Goal: Information Seeking & Learning: Learn about a topic

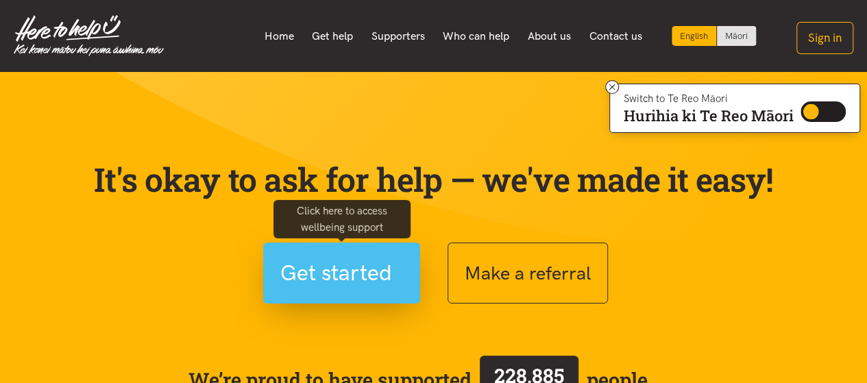
click at [360, 268] on span "Get started" at bounding box center [336, 273] width 112 height 35
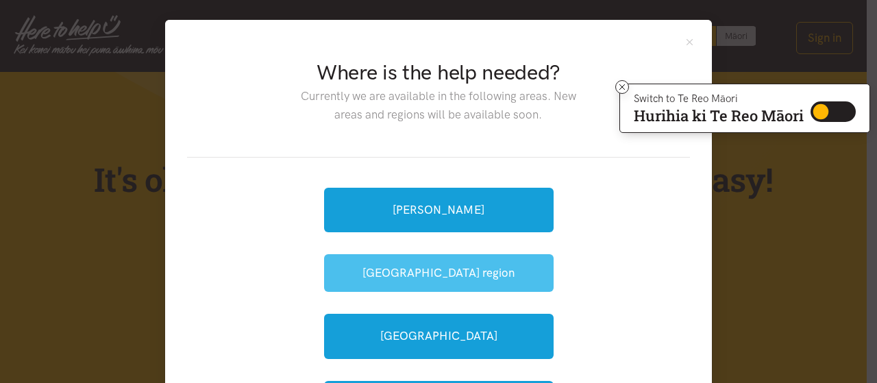
click at [508, 284] on button "[GEOGRAPHIC_DATA] region" at bounding box center [439, 273] width 230 height 38
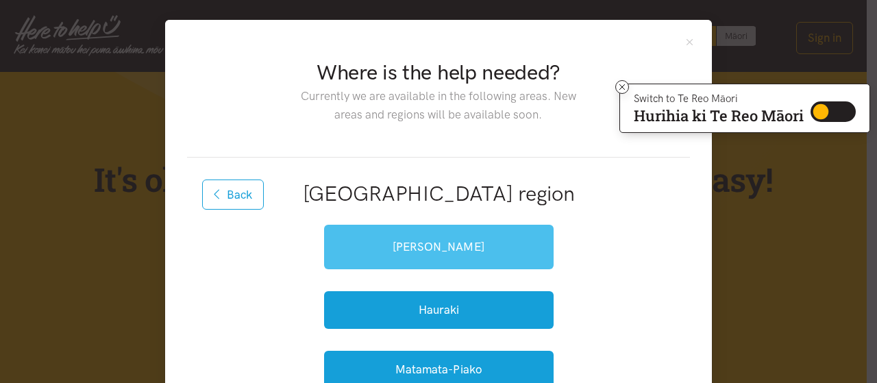
click at [500, 236] on link "[PERSON_NAME]" at bounding box center [439, 247] width 230 height 45
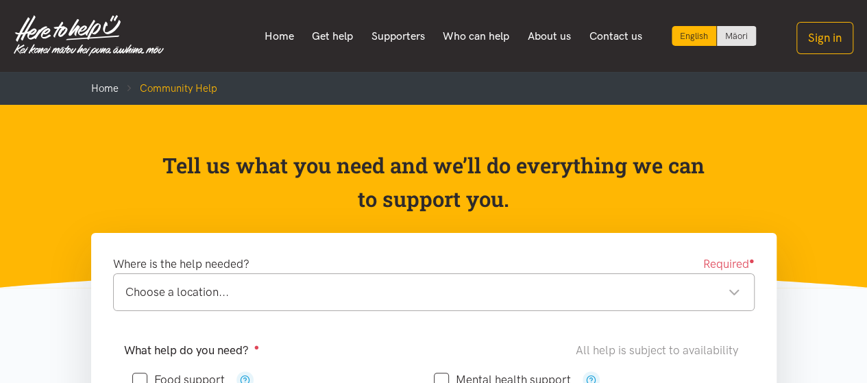
click at [629, 286] on div "Choose a location..." at bounding box center [432, 292] width 615 height 19
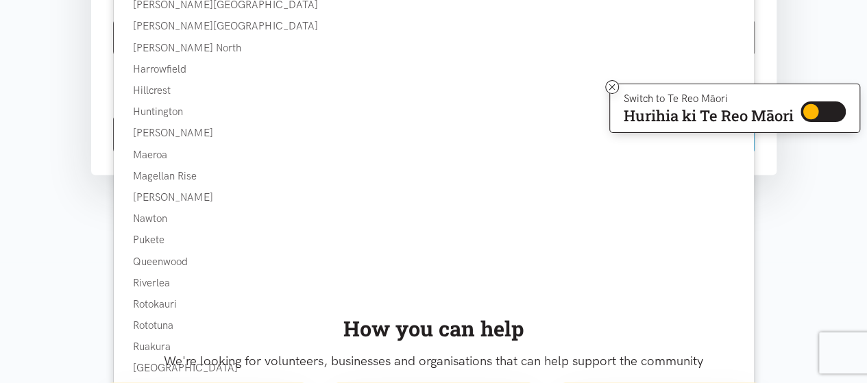
scroll to position [858, 0]
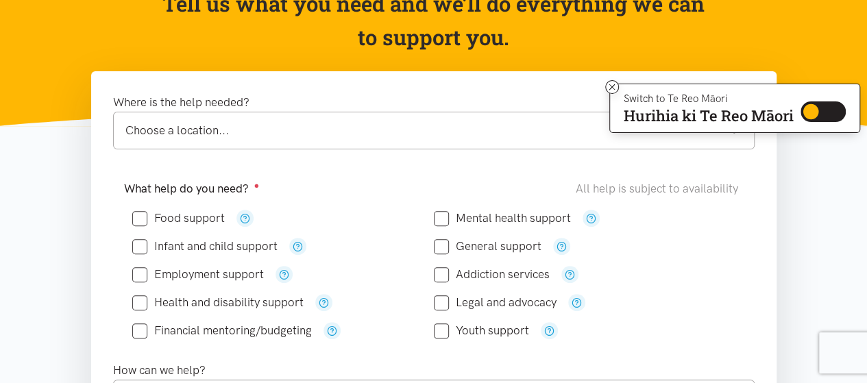
scroll to position [12, 0]
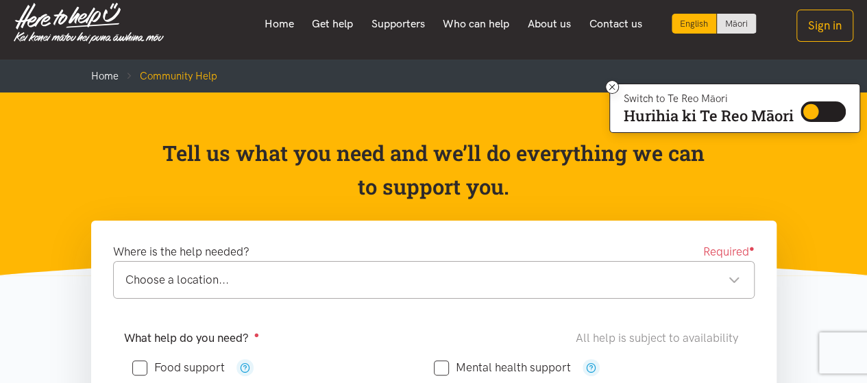
click at [214, 280] on div "Choose a location..." at bounding box center [432, 280] width 615 height 19
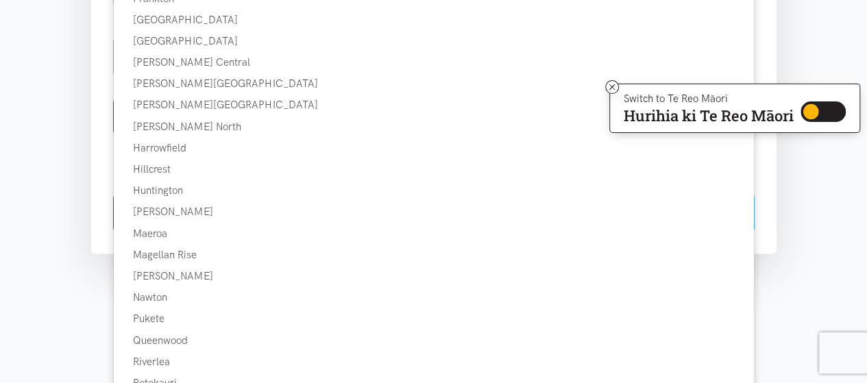
scroll to position [802, 0]
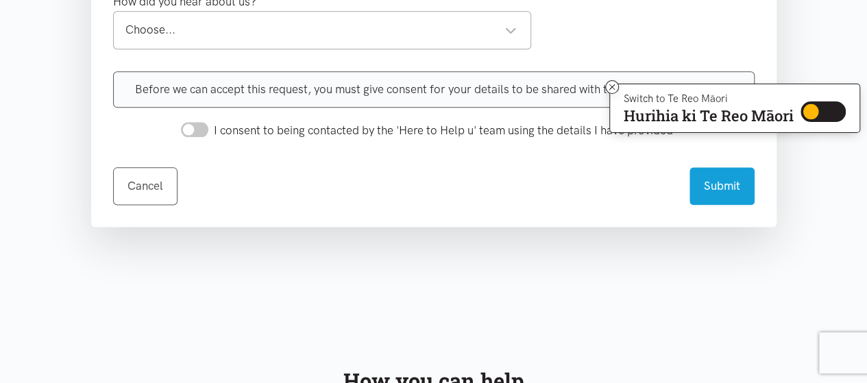
drag, startPoint x: 629, startPoint y: 289, endPoint x: 628, endPoint y: 243, distance: 45.9
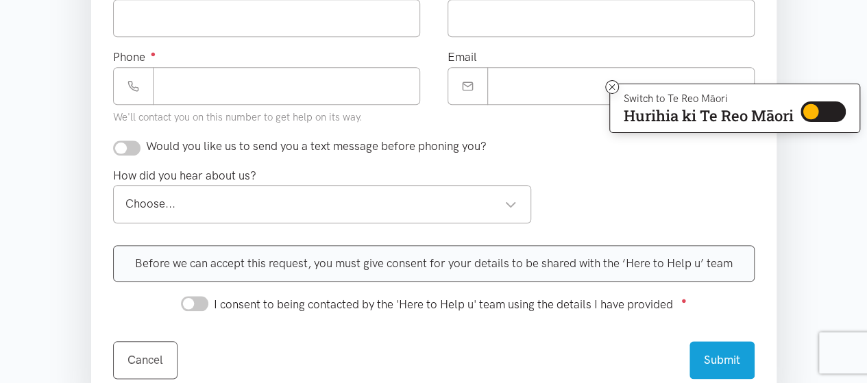
scroll to position [570, 0]
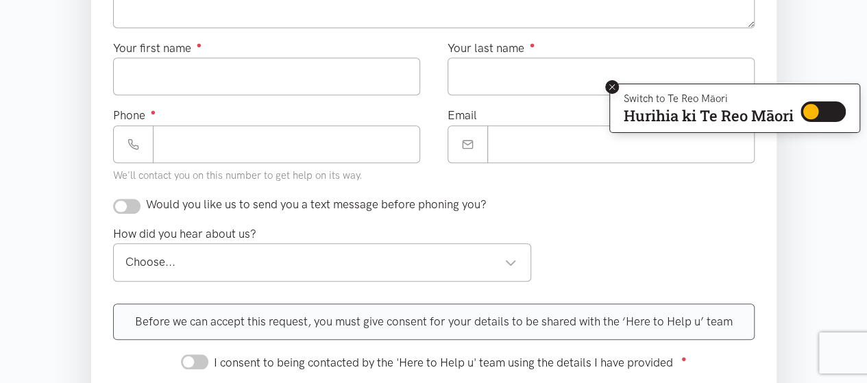
click at [607, 86] on icon at bounding box center [612, 87] width 10 height 10
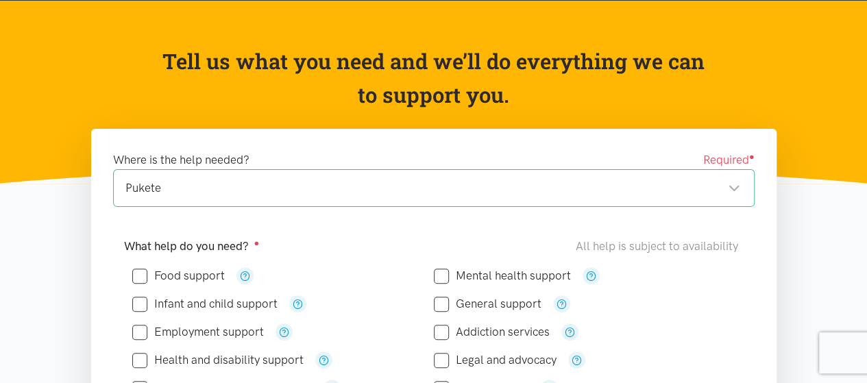
scroll to position [158, 0]
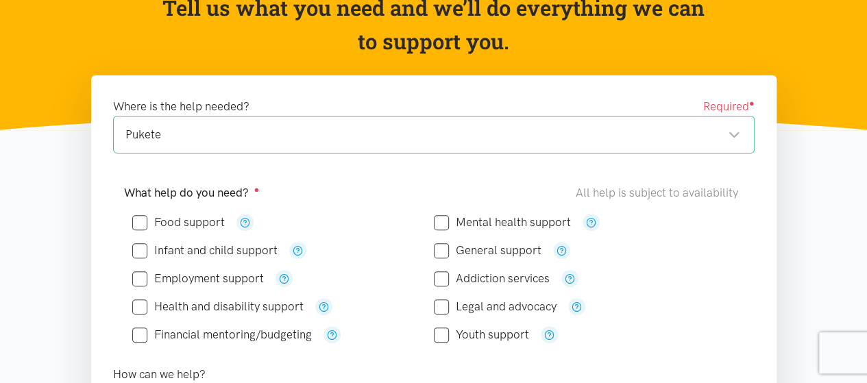
click at [683, 131] on div "Pukete" at bounding box center [432, 134] width 615 height 19
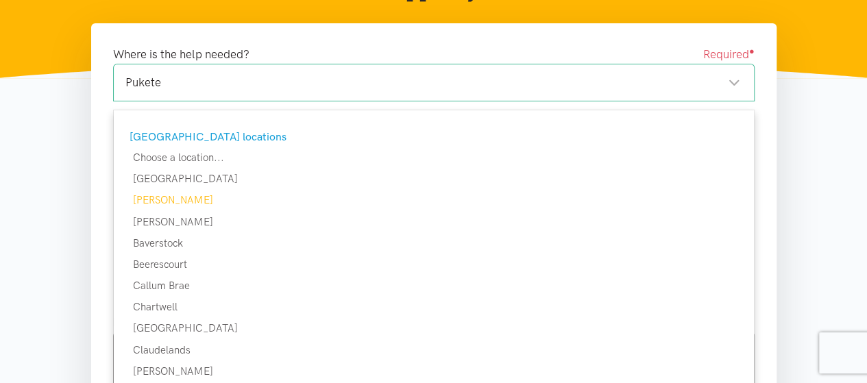
scroll to position [0, 0]
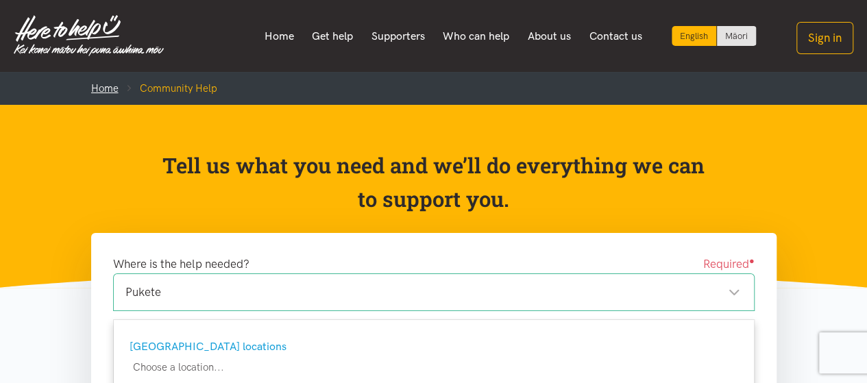
click at [109, 88] on link "Home" at bounding box center [104, 88] width 27 height 12
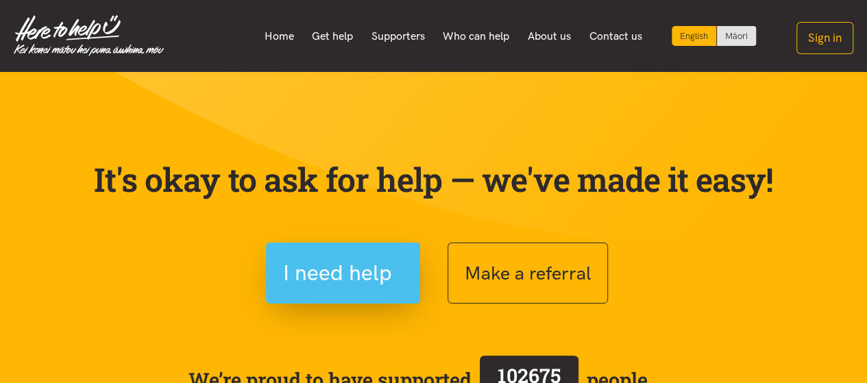
click at [354, 285] on span "I need help" at bounding box center [337, 273] width 109 height 35
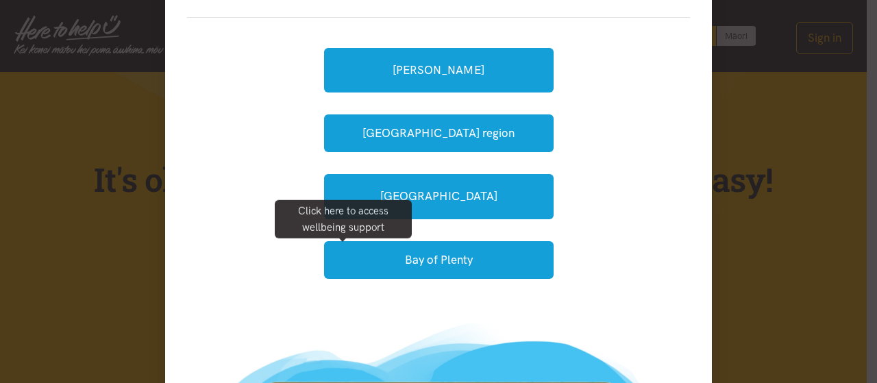
scroll to position [144, 0]
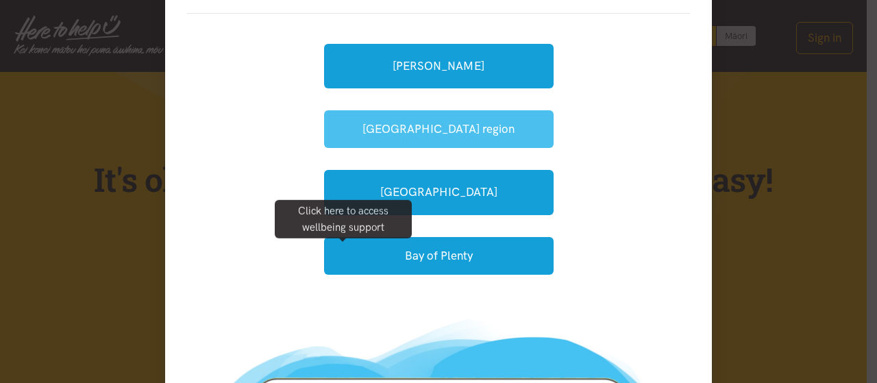
click at [506, 136] on button "[GEOGRAPHIC_DATA] region" at bounding box center [439, 129] width 230 height 38
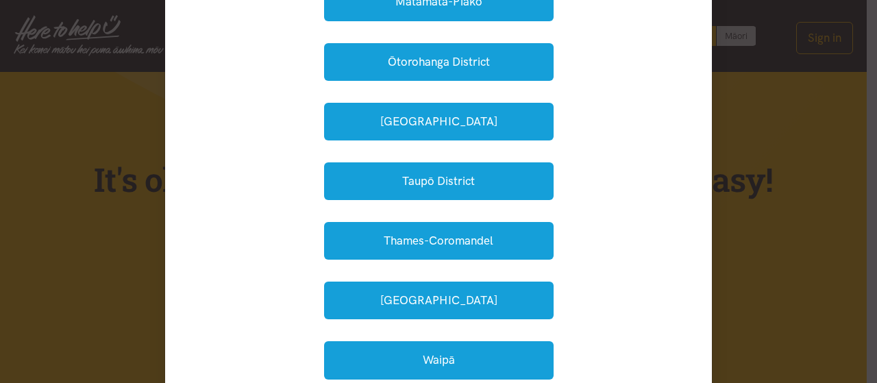
scroll to position [389, 0]
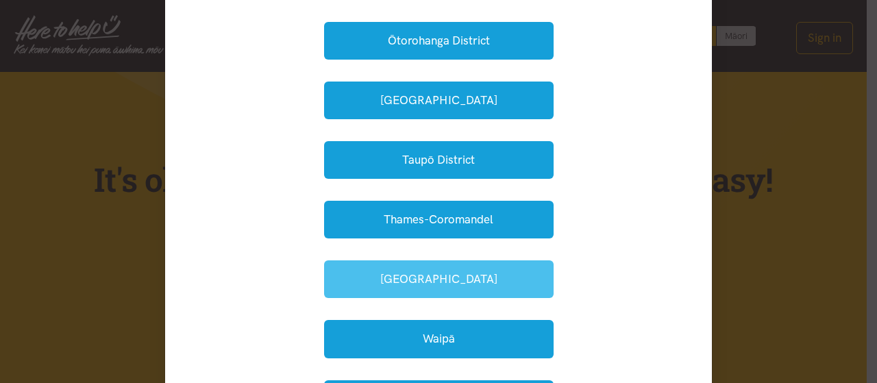
click at [435, 277] on button "Waikato District" at bounding box center [439, 279] width 230 height 38
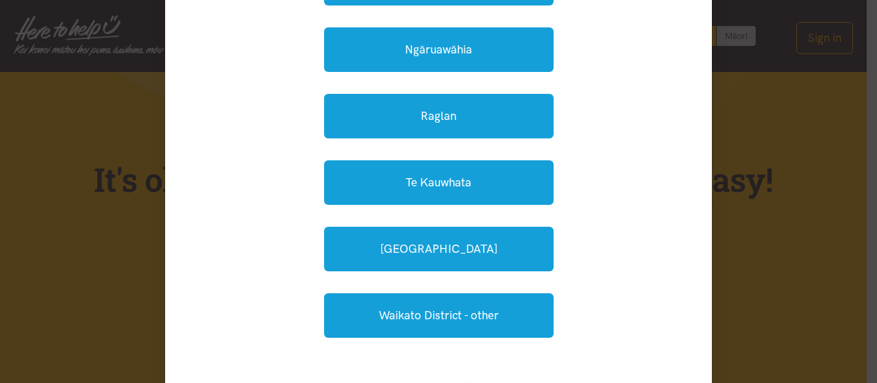
scroll to position [274, 0]
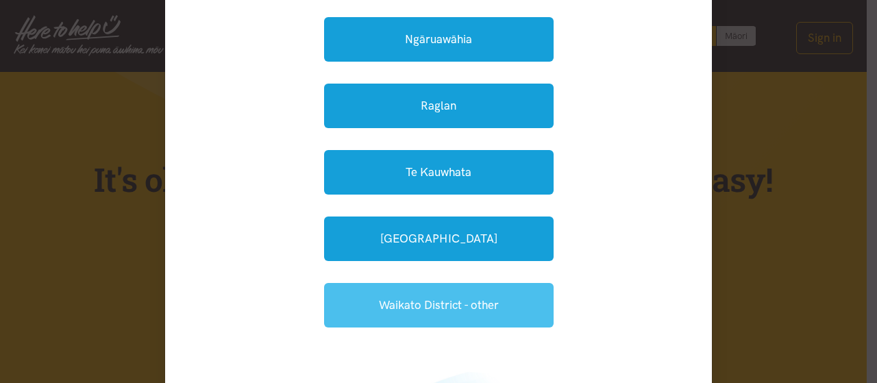
click at [415, 308] on link "Waikato District - other" at bounding box center [439, 305] width 230 height 45
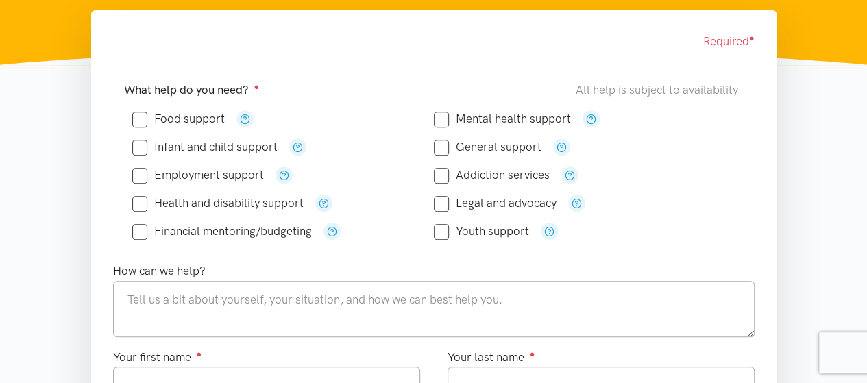
scroll to position [225, 0]
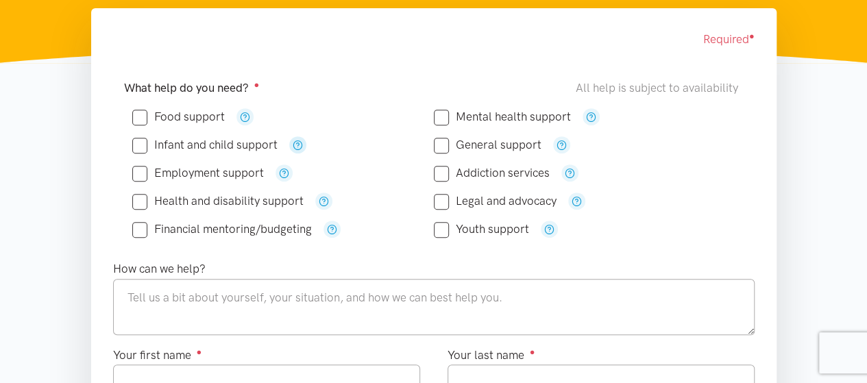
click at [297, 144] on icon "button" at bounding box center [298, 145] width 10 height 10
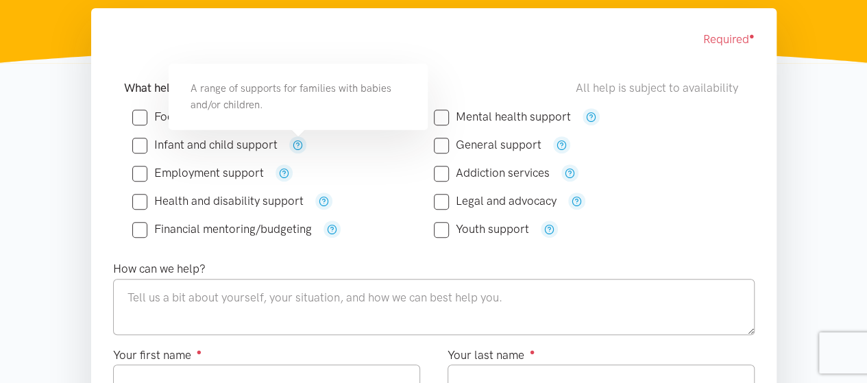
click at [731, 218] on div "Youth support" at bounding box center [585, 229] width 302 height 28
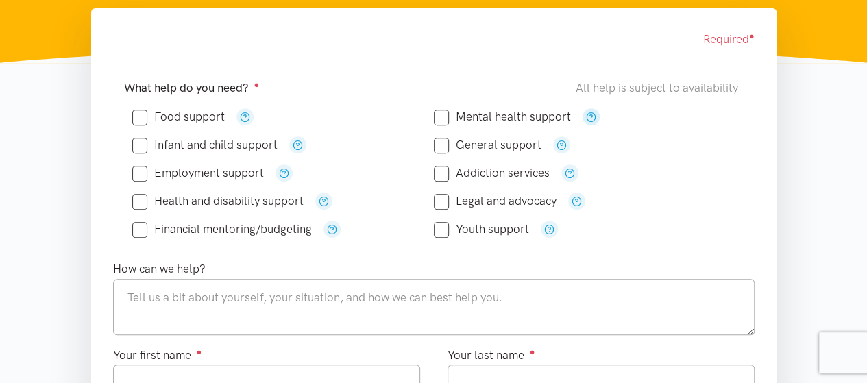
click at [589, 116] on icon "button" at bounding box center [591, 117] width 10 height 10
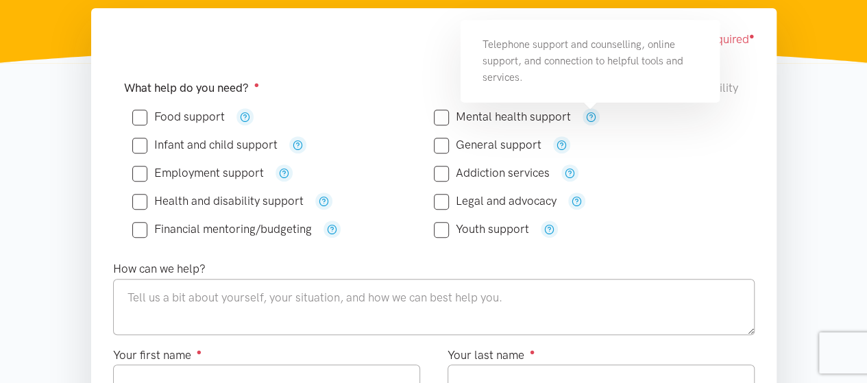
click at [647, 177] on div "Addiction services" at bounding box center [585, 172] width 302 height 17
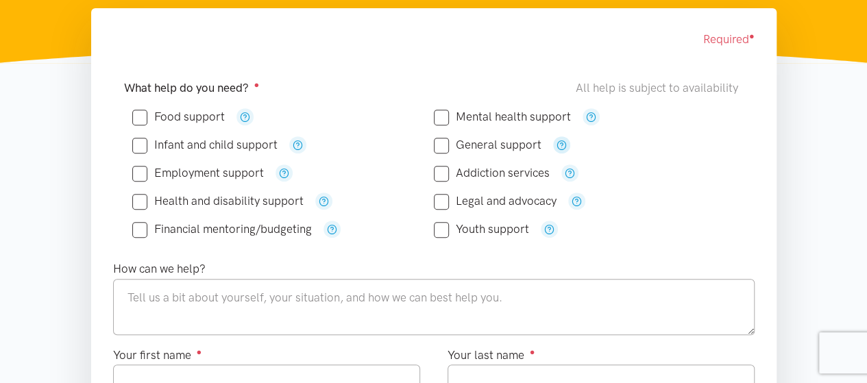
click at [563, 142] on icon "button" at bounding box center [561, 145] width 10 height 10
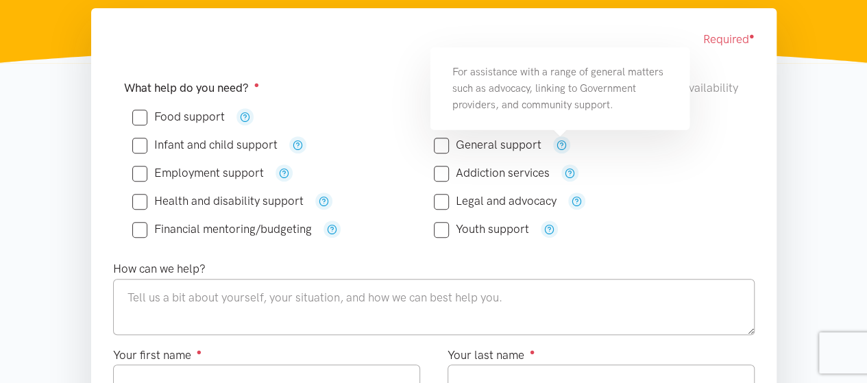
click at [644, 178] on div "Addiction services" at bounding box center [585, 172] width 302 height 17
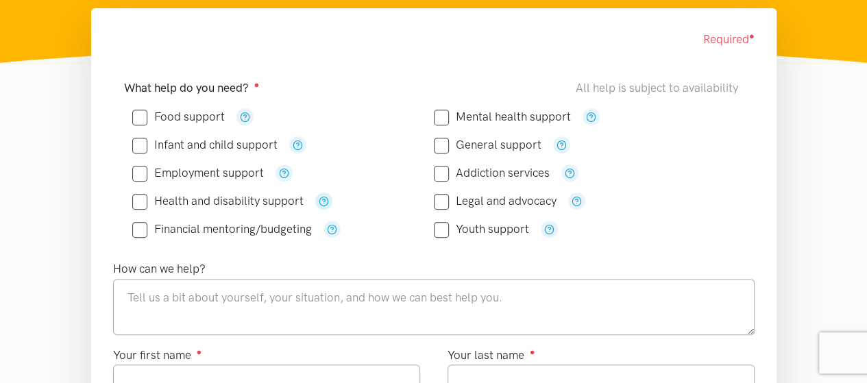
click at [323, 199] on icon "button" at bounding box center [324, 201] width 10 height 10
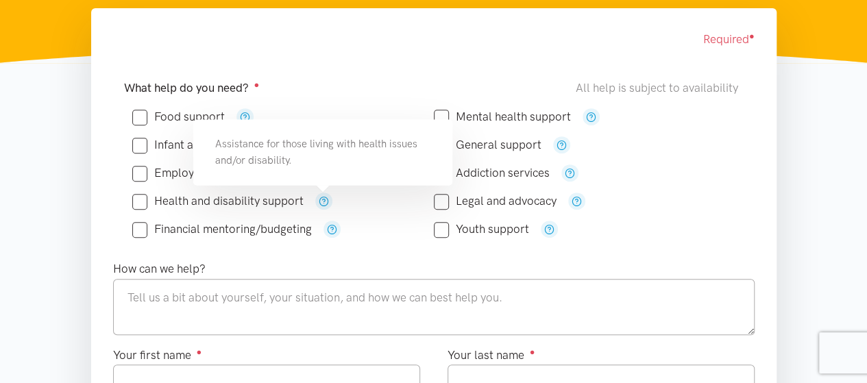
click at [402, 225] on div "Financial mentoring/budgeting" at bounding box center [283, 229] width 302 height 17
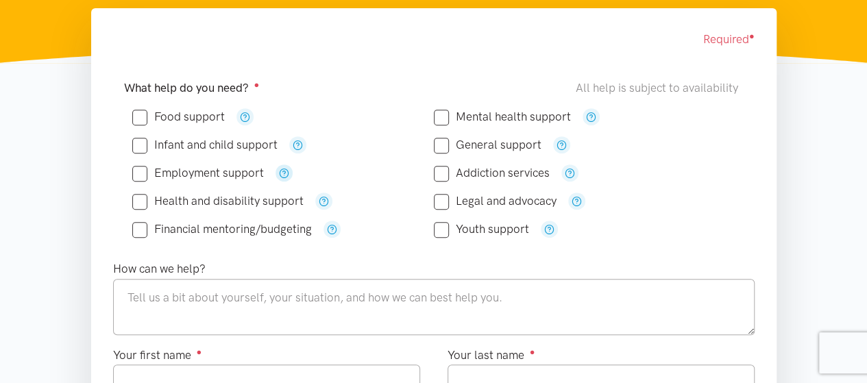
click at [285, 172] on icon "button" at bounding box center [284, 173] width 10 height 10
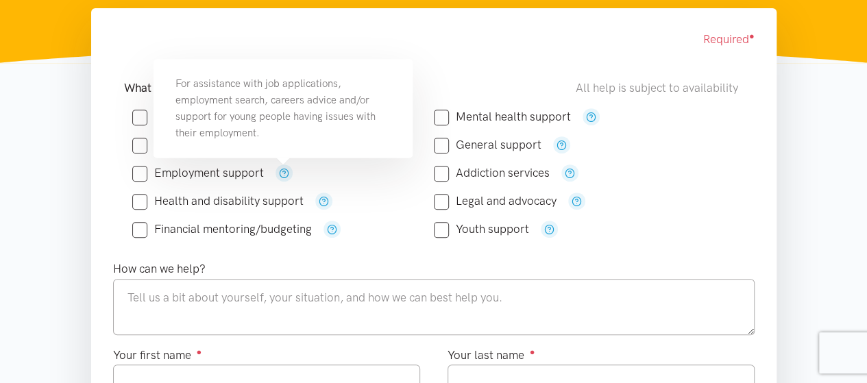
click at [395, 187] on div "Health and disability support" at bounding box center [283, 201] width 302 height 28
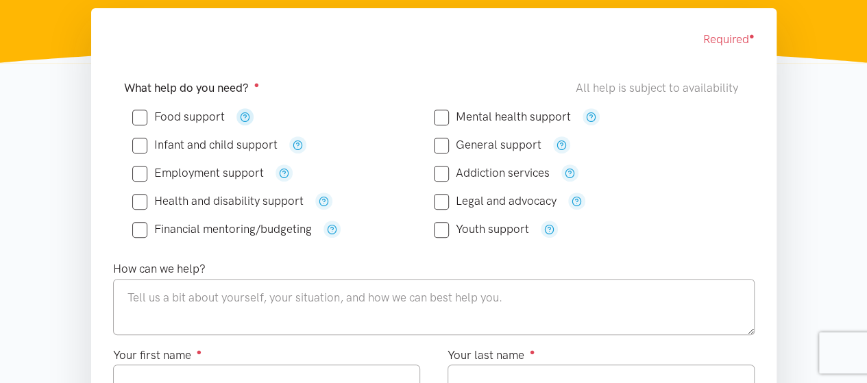
click at [248, 112] on icon "button" at bounding box center [245, 117] width 10 height 10
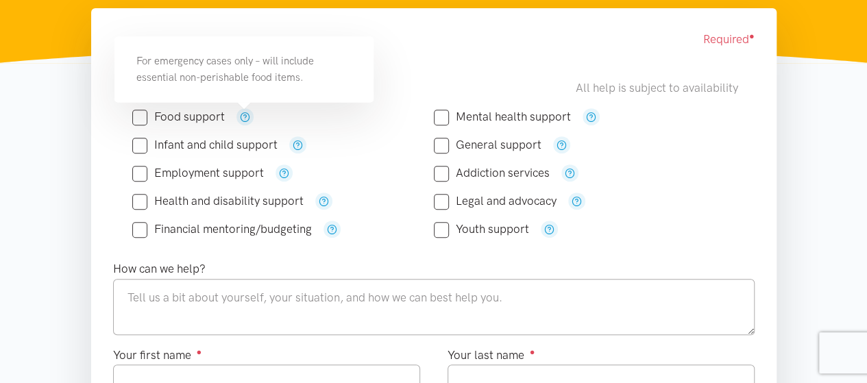
click at [352, 148] on div "Infant and child support" at bounding box center [283, 144] width 302 height 17
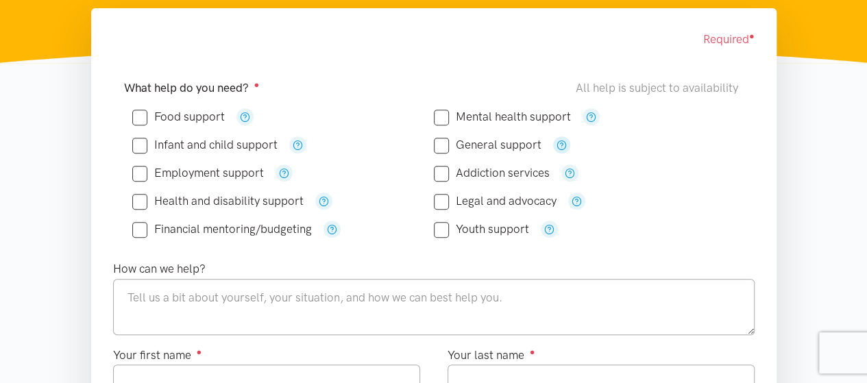
click at [559, 144] on icon "button" at bounding box center [561, 145] width 10 height 10
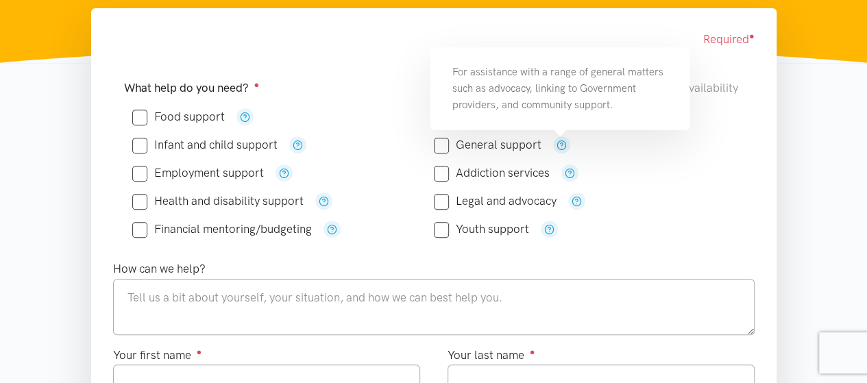
click at [626, 171] on div "Addiction services" at bounding box center [585, 172] width 302 height 17
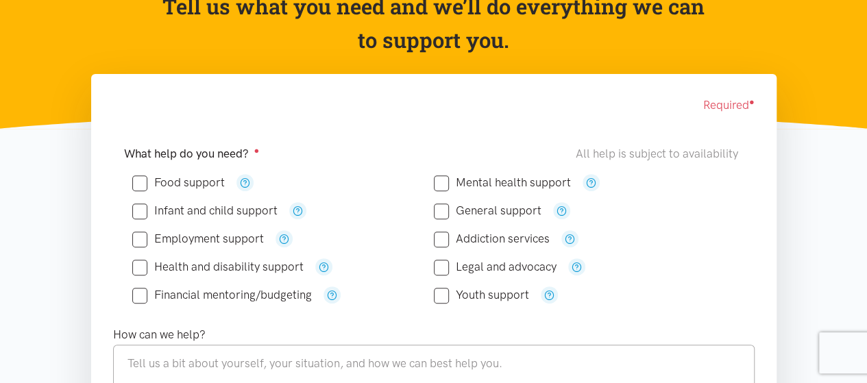
scroll to position [158, 0]
